Goal: Download file/media

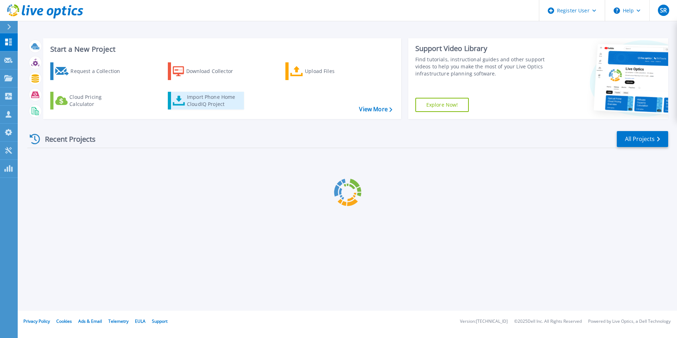
click at [227, 100] on div "Import Phone Home CloudIQ Project" at bounding box center [214, 100] width 55 height 14
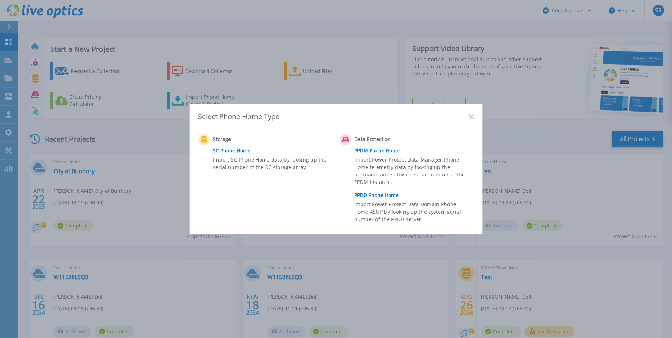
click at [235, 151] on link "SC Phone Home" at bounding box center [274, 150] width 123 height 11
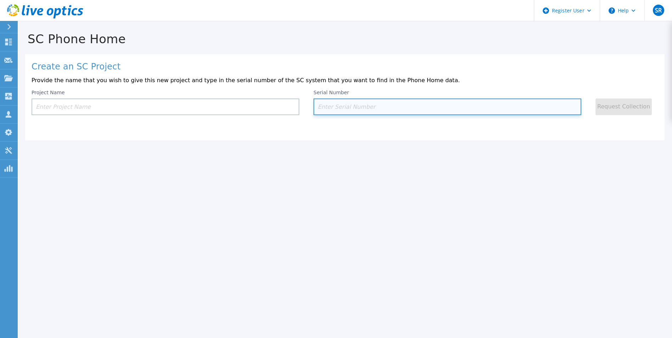
click at [346, 101] on input at bounding box center [447, 106] width 268 height 17
paste input "GC7N7N2"
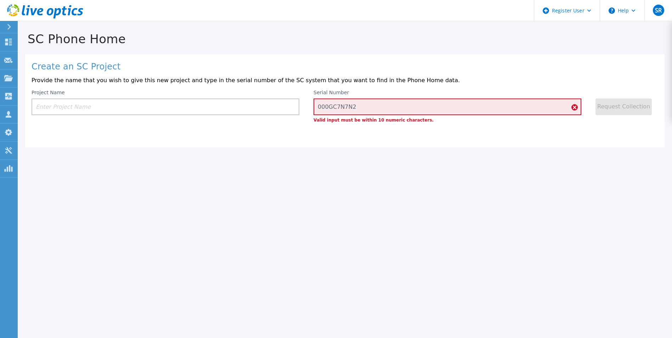
click at [387, 157] on div "SC Phone Home Create an SC Project Provide the name that you wish to give this …" at bounding box center [336, 169] width 672 height 338
click at [369, 110] on input "000GC7N7N2" at bounding box center [447, 106] width 268 height 17
type input "0"
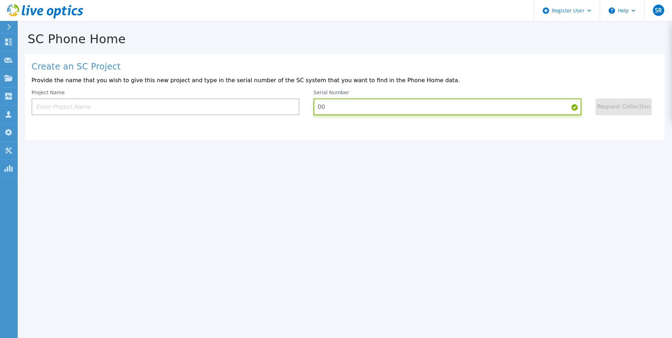
type input "0"
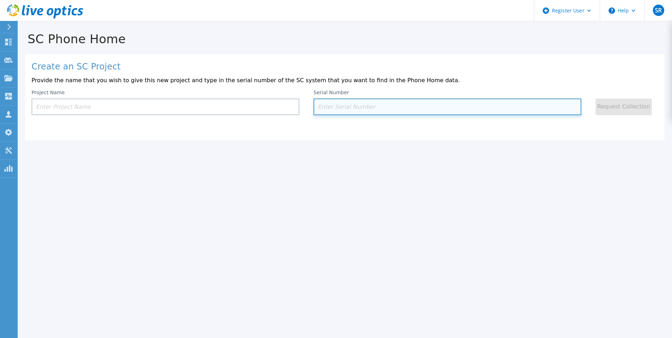
click at [348, 107] on input at bounding box center [447, 106] width 268 height 17
paste input "888925969"
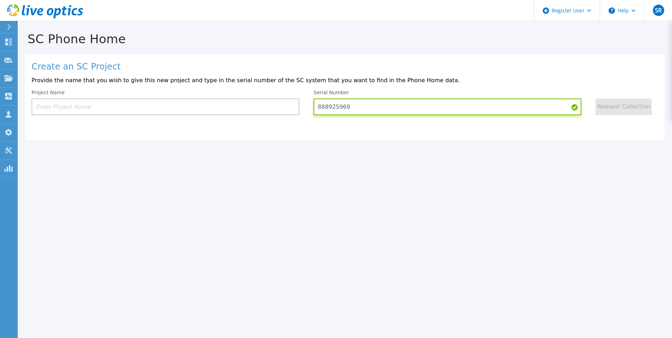
type input "888925969"
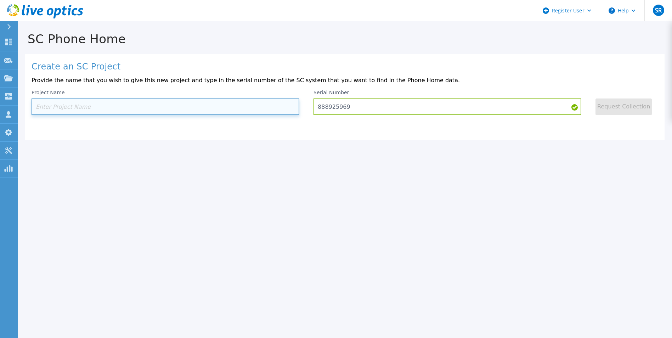
click at [234, 107] on input at bounding box center [166, 106] width 268 height 17
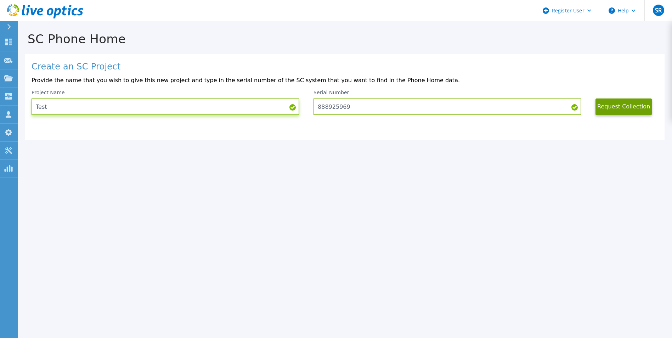
type input "Test"
click at [604, 167] on div "SC Phone Home Create an SC Project Provide the name that you wish to give this …" at bounding box center [336, 169] width 672 height 338
click at [611, 109] on button "Request Collection" at bounding box center [623, 106] width 56 height 17
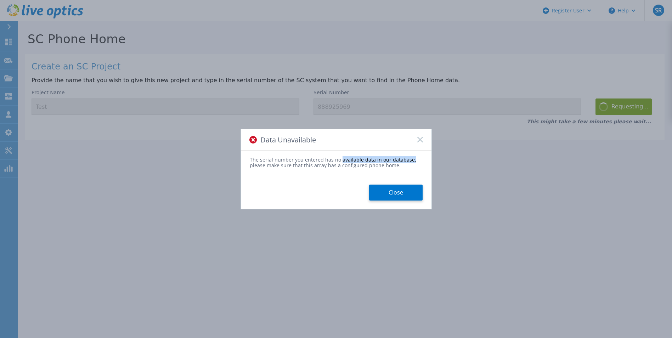
drag, startPoint x: 339, startPoint y: 159, endPoint x: 424, endPoint y: 159, distance: 85.7
click at [424, 159] on div "The serial number you entered has no available data in our database, please mak…" at bounding box center [336, 179] width 190 height 44
drag, startPoint x: 424, startPoint y: 159, endPoint x: 380, endPoint y: 163, distance: 45.1
click at [380, 163] on div "The serial number you entered has no available data in our database, please mak…" at bounding box center [336, 163] width 173 height 12
drag, startPoint x: 385, startPoint y: 165, endPoint x: 233, endPoint y: 159, distance: 152.7
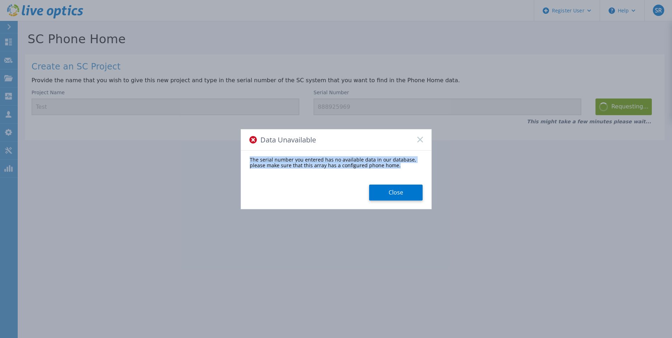
click at [233, 159] on div "Data Unavailable The serial number you entered has no available data in our dat…" at bounding box center [336, 169] width 672 height 338
click at [389, 194] on button "Close" at bounding box center [395, 192] width 53 height 16
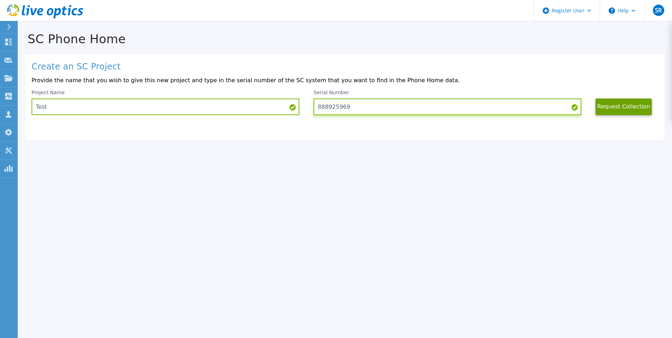
drag, startPoint x: 353, startPoint y: 104, endPoint x: 302, endPoint y: 104, distance: 51.0
click at [306, 104] on div "Project Name Test Serial Number 888925969 Request Collection" at bounding box center [345, 102] width 626 height 25
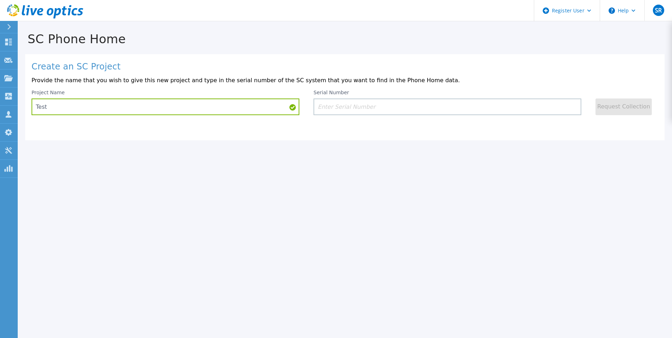
click at [355, 166] on div "SC Phone Home Create an SC Project Provide the name that you wish to give this …" at bounding box center [336, 169] width 672 height 338
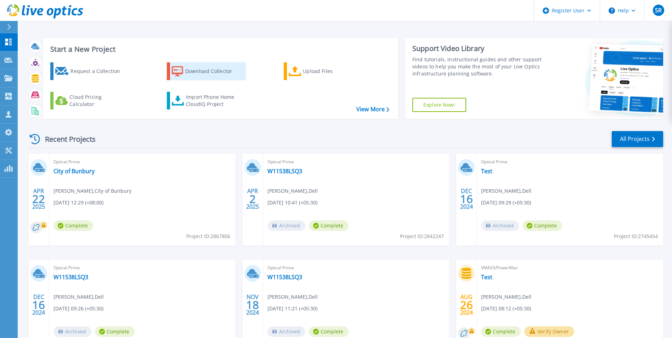
click at [184, 68] on link "Download Collector" at bounding box center [206, 71] width 79 height 18
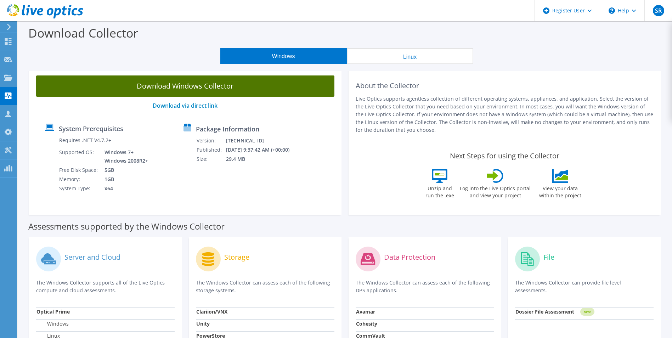
click at [183, 79] on link "Download Windows Collector" at bounding box center [185, 85] width 298 height 21
